Goal: Check status: Check status

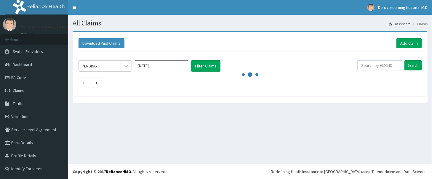
click at [154, 65] on input "[DATE]" at bounding box center [161, 65] width 53 height 11
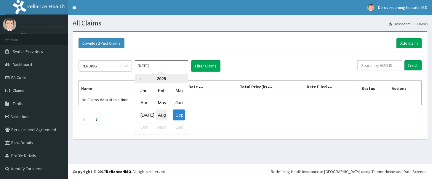
click at [164, 114] on div "Aug" at bounding box center [162, 115] width 12 height 11
type input "[DATE]"
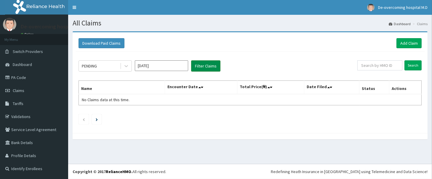
click at [207, 66] on button "Filter Claims" at bounding box center [205, 65] width 29 height 11
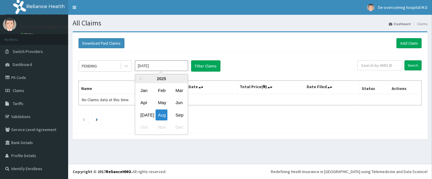
click at [163, 68] on input "[DATE]" at bounding box center [161, 65] width 53 height 11
click at [90, 69] on div "PENDING" at bounding box center [89, 66] width 15 height 6
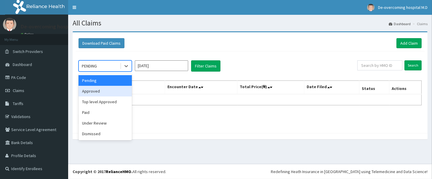
click at [99, 92] on div "Approved" at bounding box center [105, 91] width 53 height 11
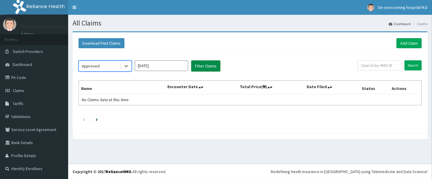
click at [200, 69] on button "Filter Claims" at bounding box center [205, 65] width 29 height 11
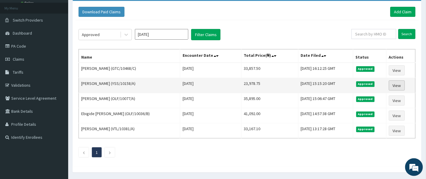
click at [401, 84] on link "View" at bounding box center [397, 86] width 16 height 10
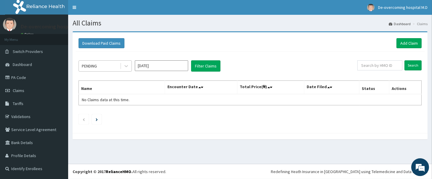
click at [111, 65] on div "PENDING" at bounding box center [99, 65] width 41 height 9
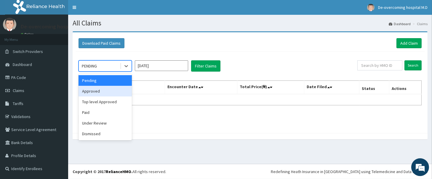
click at [109, 92] on div "Approved" at bounding box center [105, 91] width 53 height 11
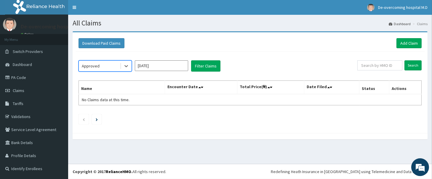
click at [154, 66] on input "[DATE]" at bounding box center [161, 65] width 53 height 11
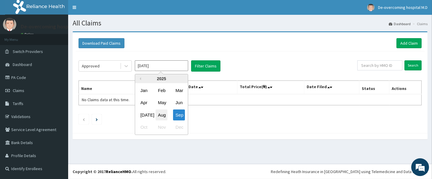
click at [160, 110] on div "Aug" at bounding box center [162, 115] width 12 height 11
type input "[DATE]"
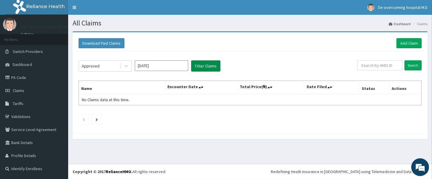
click at [202, 69] on button "Filter Claims" at bounding box center [205, 65] width 29 height 11
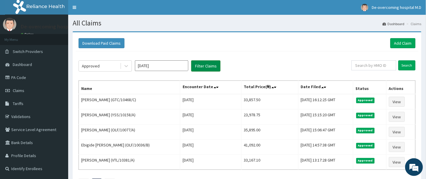
scroll to position [16, 0]
